Goal: Communication & Community: Answer question/provide support

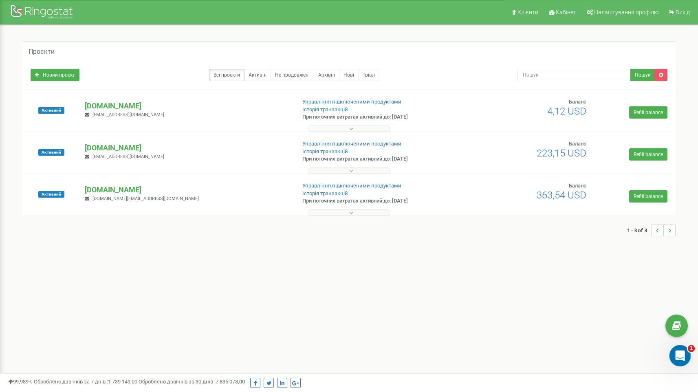
click at [682, 356] on icon "Відкрити програму для спілкування Intercom" at bounding box center [678, 354] width 13 height 13
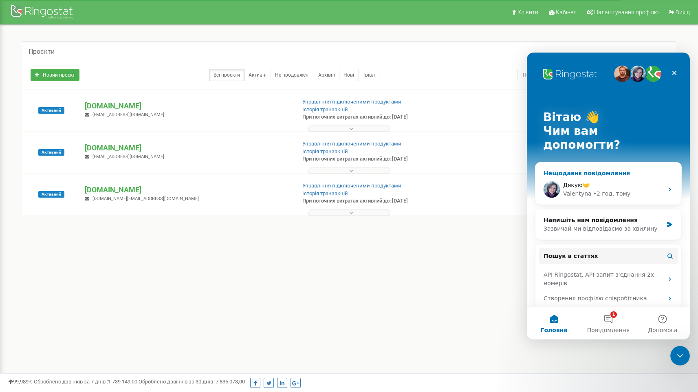
click at [617, 184] on div "Дякую🤝 [PERSON_NAME] • 2 год. тому" at bounding box center [608, 189] width 146 height 30
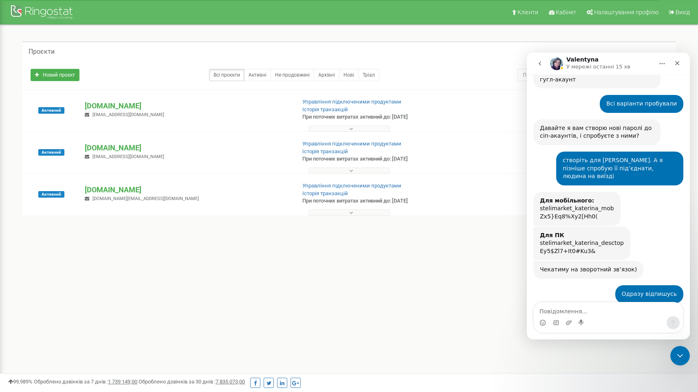
scroll to position [617, 0]
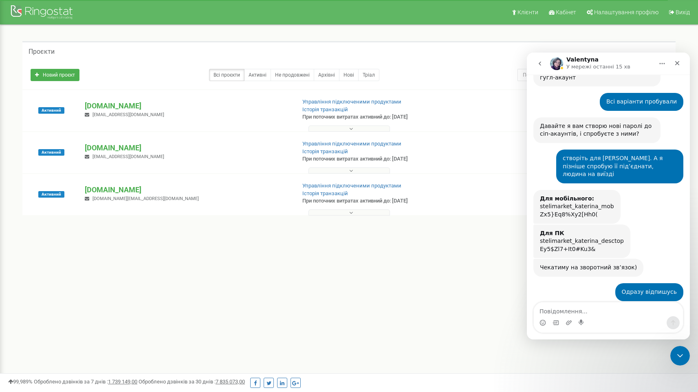
click at [580, 312] on textarea "Повідомлення..." at bounding box center [608, 309] width 149 height 14
type textarea "Y"
type textarea "На десктопы та сама помилка"
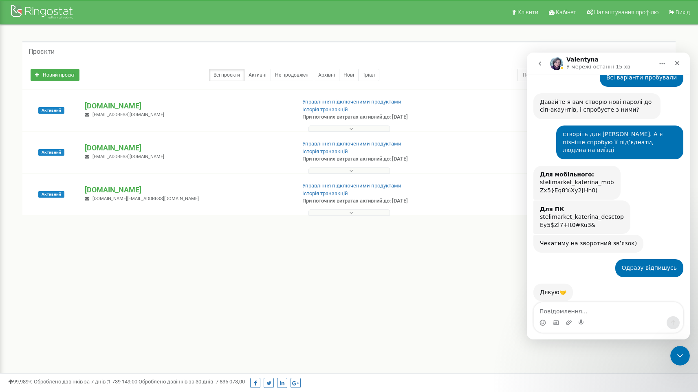
click at [580, 312] on textarea "Повідомлення..." at bounding box center [608, 309] width 149 height 14
click at [596, 314] on textarea "Повідомлення..." at bounding box center [608, 309] width 149 height 14
type textarea "Моб пыдключили"
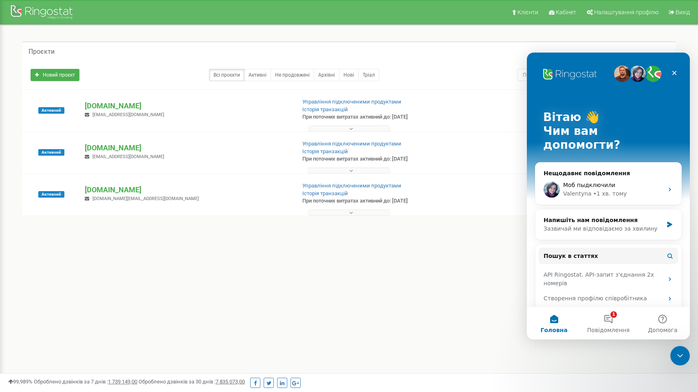
scroll to position [0, 0]
click at [617, 322] on button "1 Повідомлення" at bounding box center [608, 323] width 54 height 33
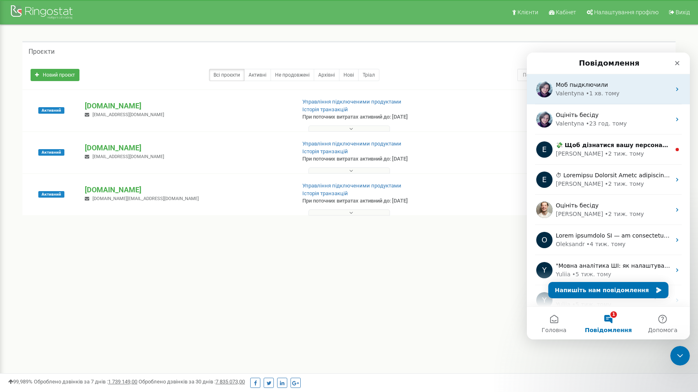
click at [594, 91] on div "• 1 хв. тому" at bounding box center [603, 93] width 34 height 9
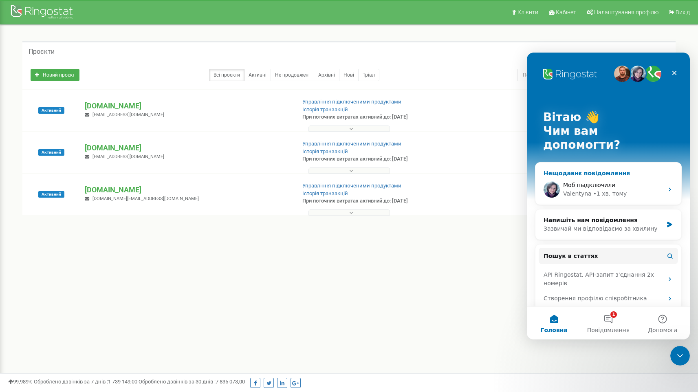
click at [613, 181] on div "Моб пыдключили" at bounding box center [613, 185] width 100 height 9
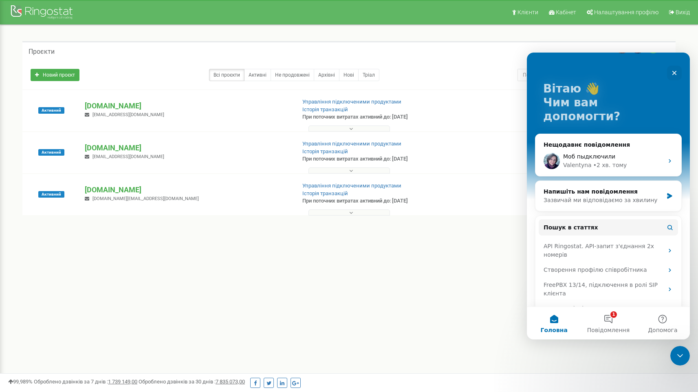
scroll to position [23, 0]
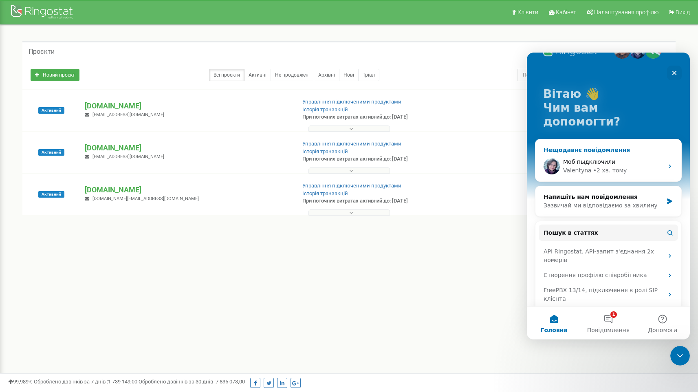
click at [619, 166] on div "• 2 хв. тому" at bounding box center [610, 170] width 34 height 9
click at [611, 315] on button "1 Повідомлення" at bounding box center [608, 323] width 54 height 33
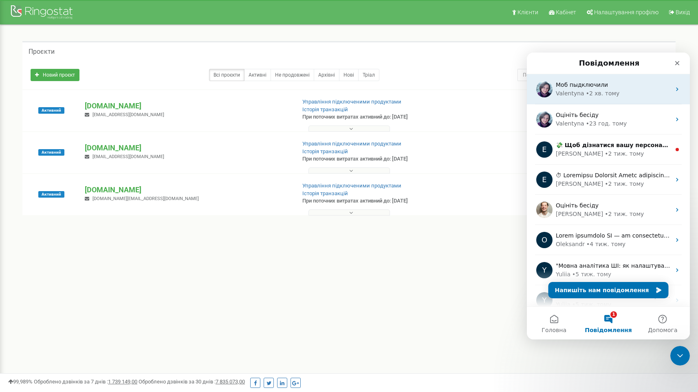
click at [595, 85] on span "Моб пыдключили" at bounding box center [582, 84] width 52 height 7
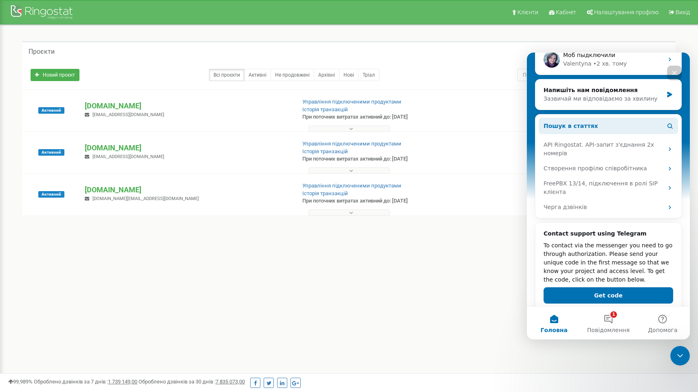
scroll to position [0, 0]
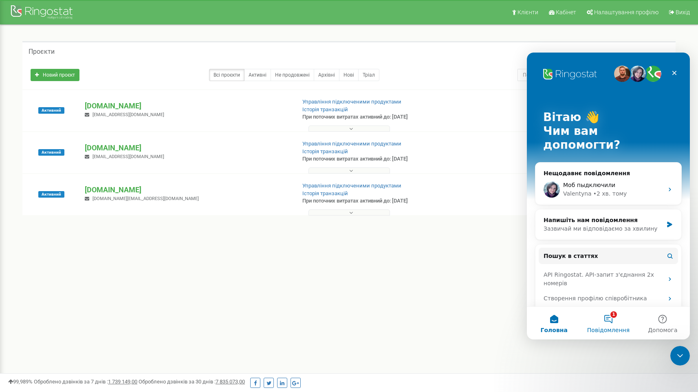
click at [609, 323] on button "1 Повідомлення" at bounding box center [608, 323] width 54 height 33
